Goal: Feedback & Contribution: Contribute content

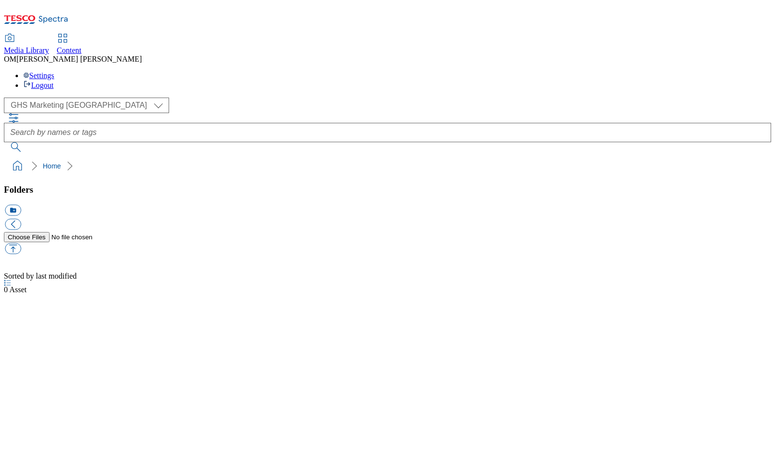
click at [49, 46] on span "Media Library" at bounding box center [26, 50] width 45 height 8
click at [57, 15] on icon at bounding box center [36, 22] width 65 height 20
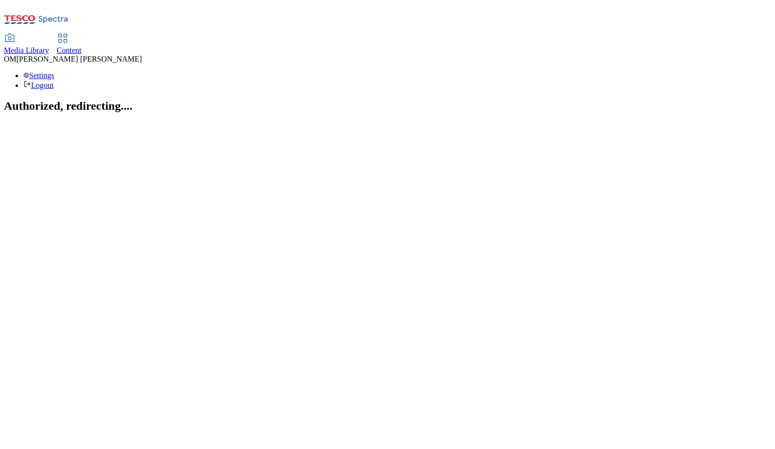
click at [49, 46] on span "Media Library" at bounding box center [26, 50] width 45 height 8
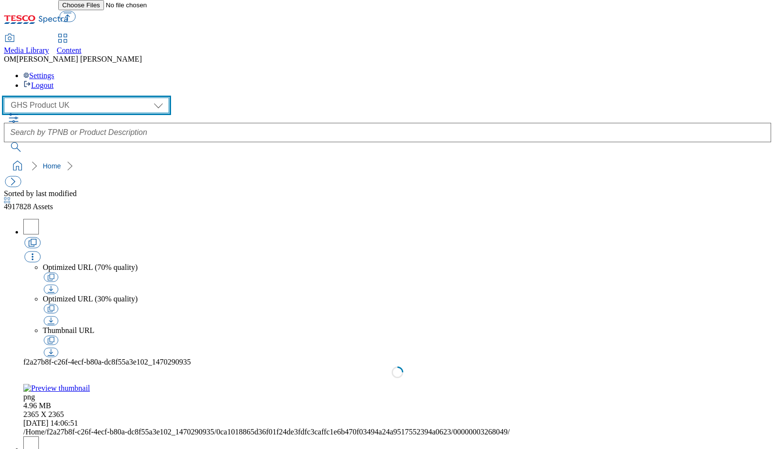
click at [85, 98] on select "GHS Marketing UK GHS Product UK ghs-roi" at bounding box center [86, 106] width 165 height 16
select select "flare-ghs-mktg"
click at [7, 98] on select "GHS Marketing UK GHS Product UK ghs-roi" at bounding box center [86, 106] width 165 height 16
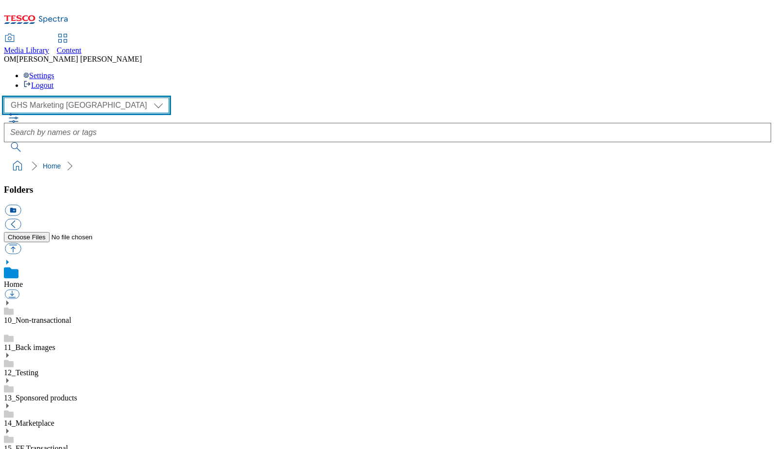
scroll to position [0, 0]
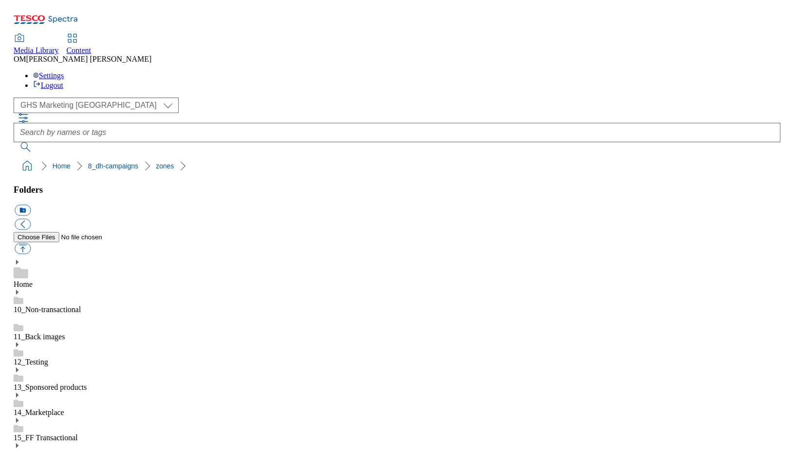
scroll to position [1072, 0]
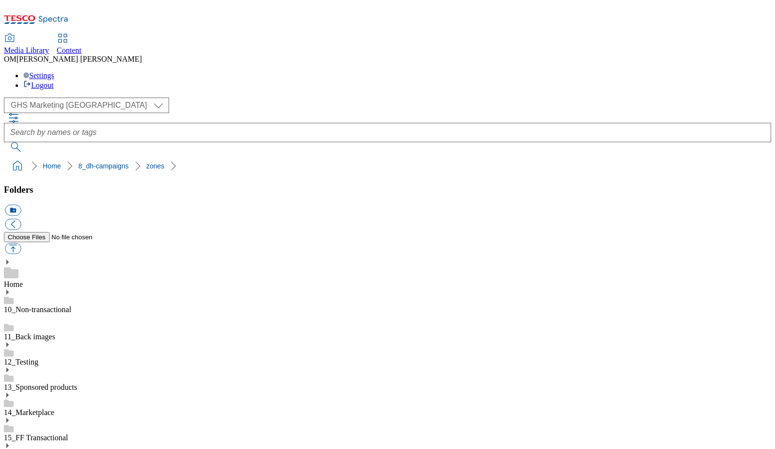
click at [21, 243] on button "button" at bounding box center [13, 248] width 16 height 11
type input "C:\fakepath\541994-SGS-Brand-Zone-Page-buylistheader-Sipsmith_v2.png"
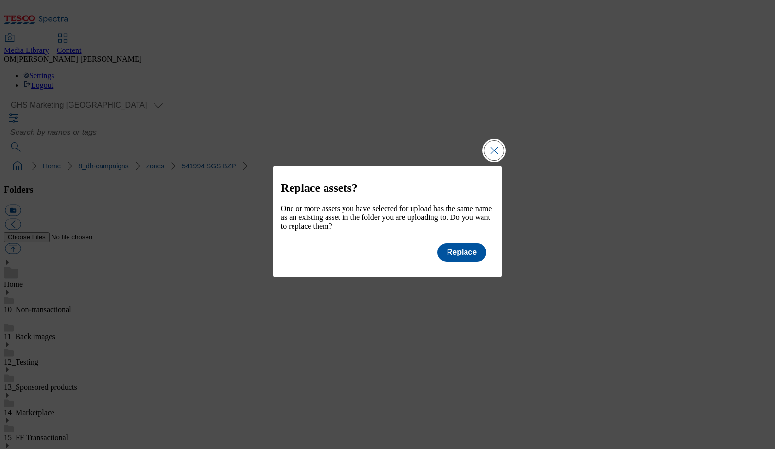
click at [494, 141] on button "Close Modal" at bounding box center [493, 150] width 19 height 19
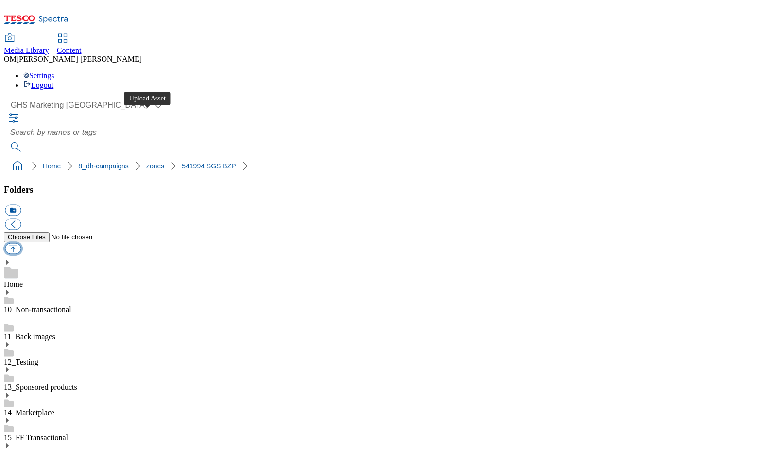
click at [21, 243] on button "button" at bounding box center [13, 248] width 16 height 11
type input "C:\fakepath\541994-SGS-Brand-Zone-Page-buylistheader-Laphroaig_v2.png"
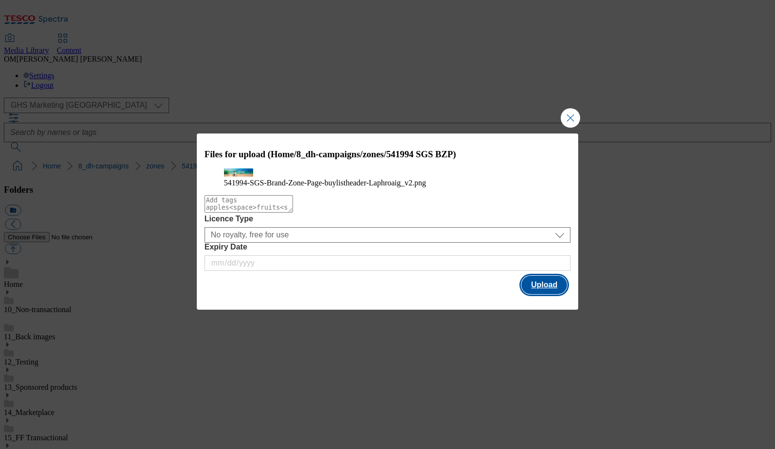
click at [548, 294] on button "Upload" at bounding box center [544, 285] width 46 height 18
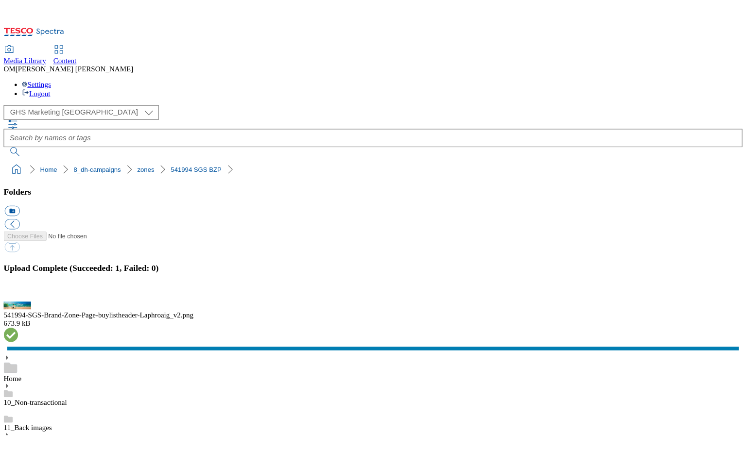
scroll to position [1056, 0]
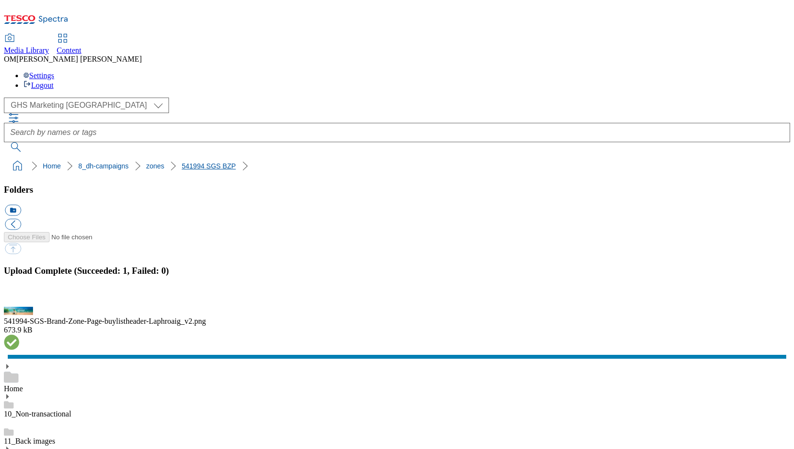
click at [186, 162] on link "541994 SGS BZP" at bounding box center [209, 166] width 54 height 8
click at [19, 297] on button "button" at bounding box center [12, 301] width 15 height 9
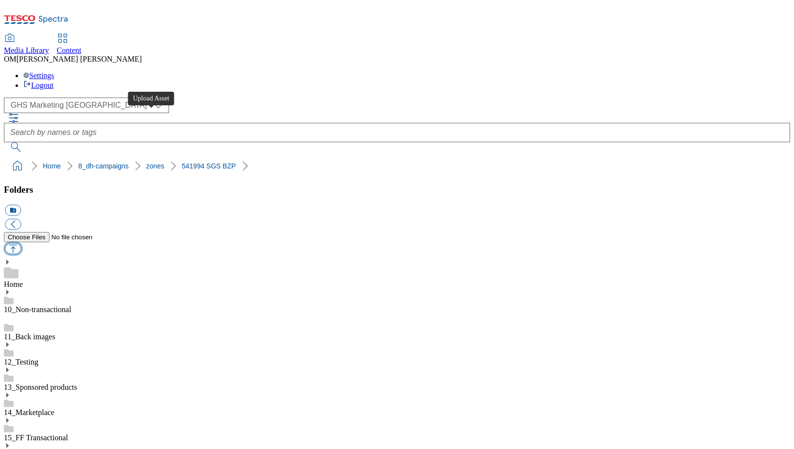
click at [21, 243] on button "button" at bounding box center [13, 248] width 16 height 11
type input "C:\fakepath\541994-SGS-Brand-Zone-Page-buylistheader-Sourz_v2.png"
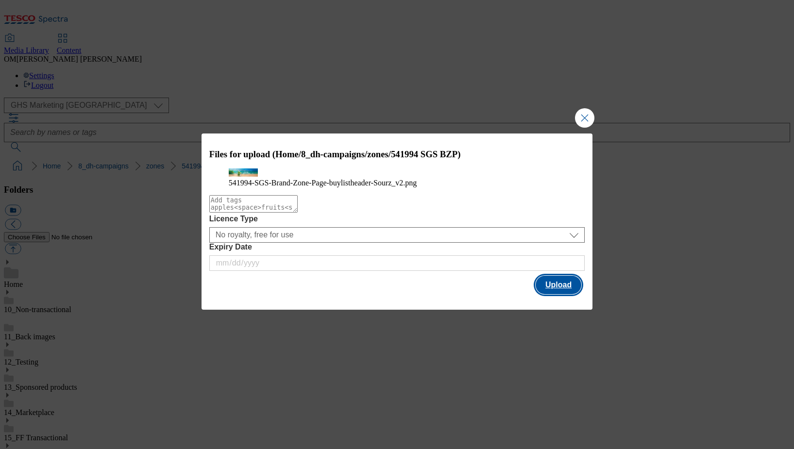
click at [556, 294] on button "Upload" at bounding box center [559, 285] width 46 height 18
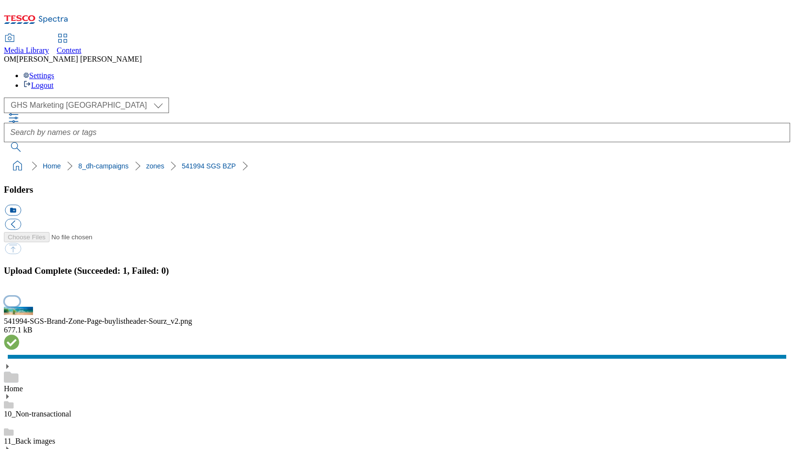
click at [19, 297] on button "button" at bounding box center [12, 301] width 15 height 9
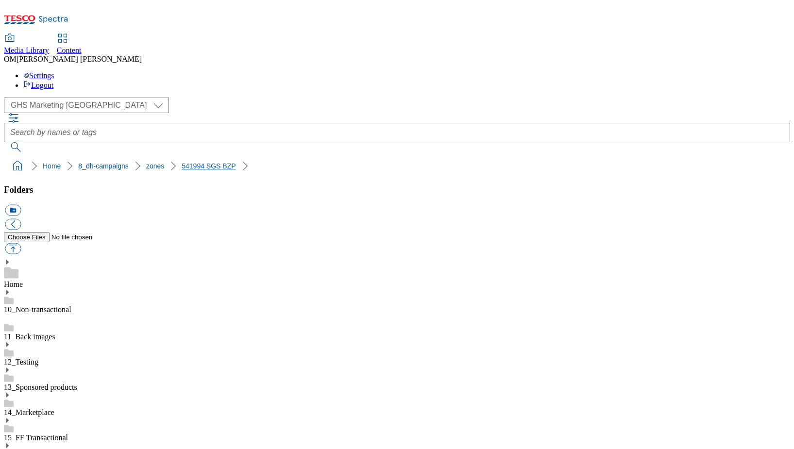
click at [182, 162] on link "541994 SGS BZP" at bounding box center [209, 166] width 54 height 8
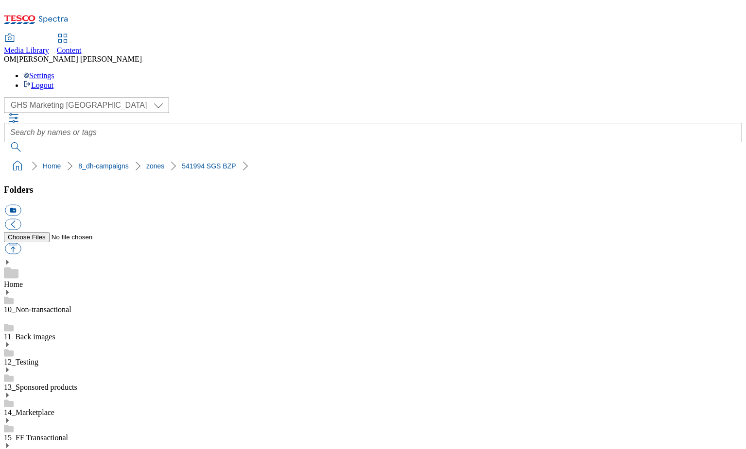
scroll to position [1111, 0]
